Goal: Task Accomplishment & Management: Manage account settings

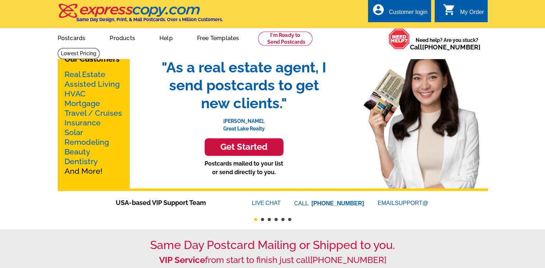
click at [409, 15] on div "Customer login" at bounding box center [408, 14] width 39 height 10
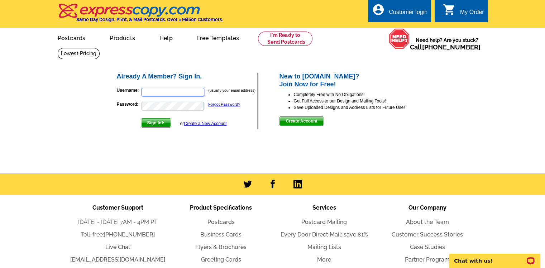
click at [157, 92] on input "Username:" at bounding box center [173, 92] width 63 height 9
type input "[PERSON_NAME][EMAIL_ADDRESS][DOMAIN_NAME]"
click at [239, 145] on div "Already A Member? Sign In. Username: [PERSON_NAME][EMAIL_ADDRESS][DOMAIN_NAME] …" at bounding box center [273, 107] width 344 height 119
click at [155, 121] on span "Sign In" at bounding box center [156, 123] width 30 height 9
